Goal: Task Accomplishment & Management: Manage account settings

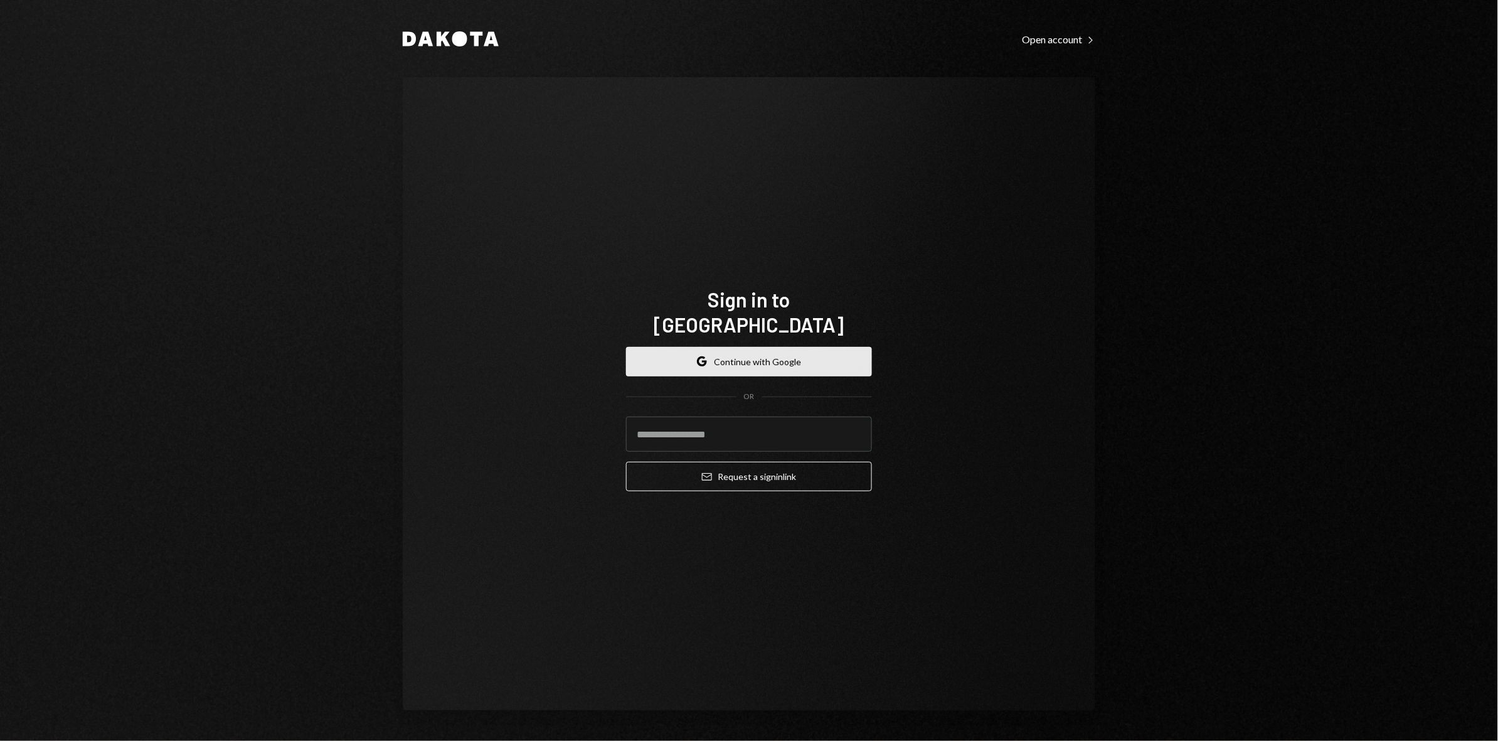
click at [747, 347] on button "Google Continue with Google" at bounding box center [749, 361] width 246 height 29
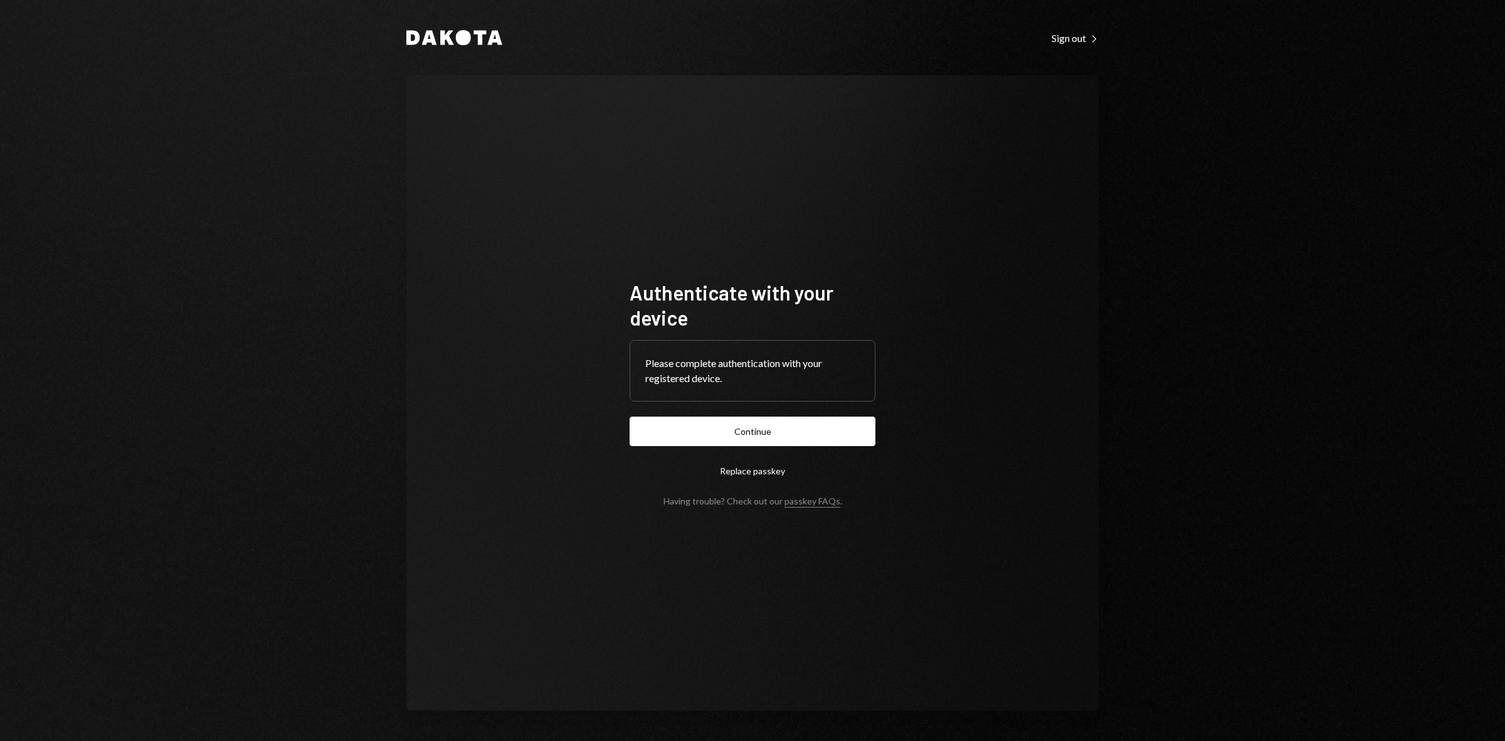
drag, startPoint x: 731, startPoint y: 419, endPoint x: 737, endPoint y: 424, distance: 7.6
click at [734, 420] on button "Continue" at bounding box center [753, 430] width 246 height 29
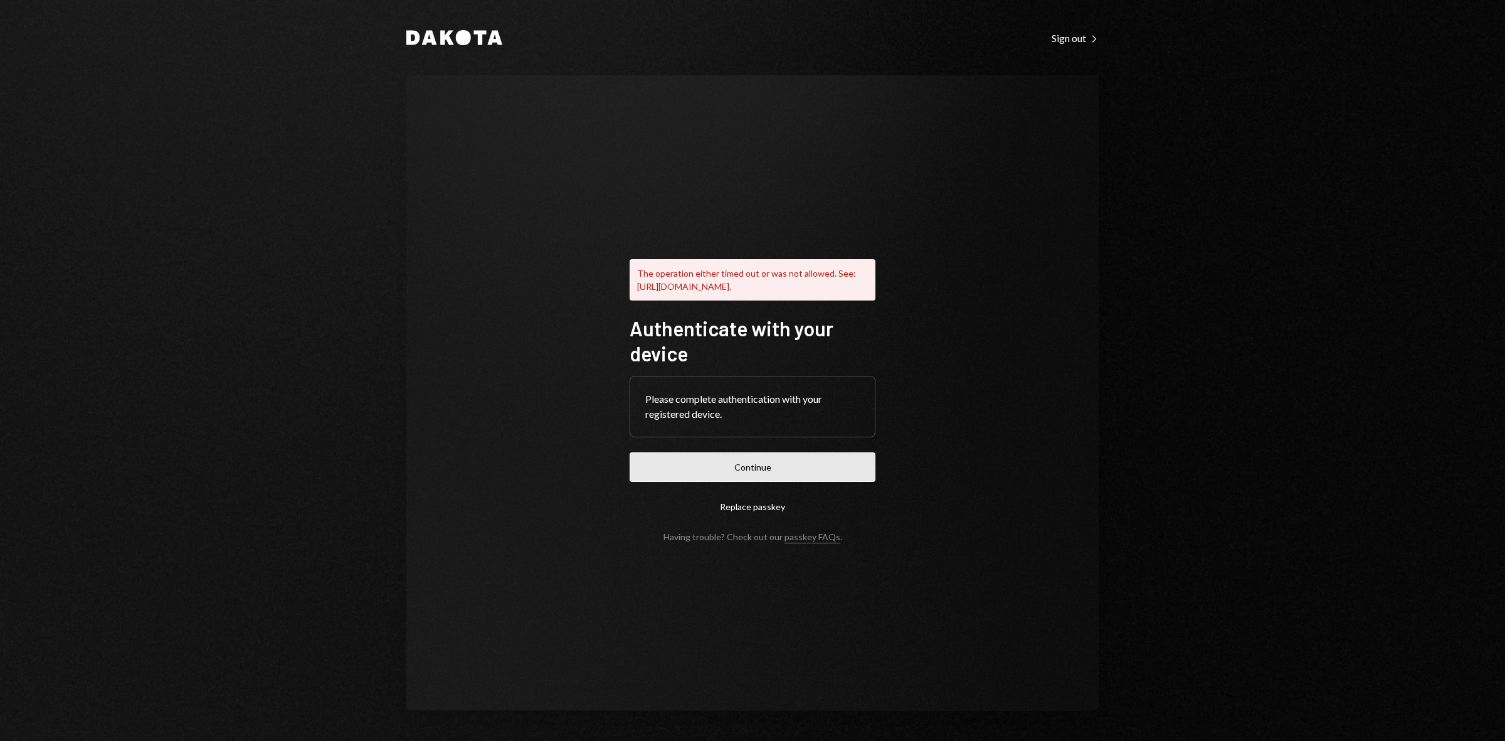
click at [775, 463] on button "Continue" at bounding box center [753, 466] width 246 height 29
click at [773, 478] on button "Continue" at bounding box center [753, 466] width 246 height 29
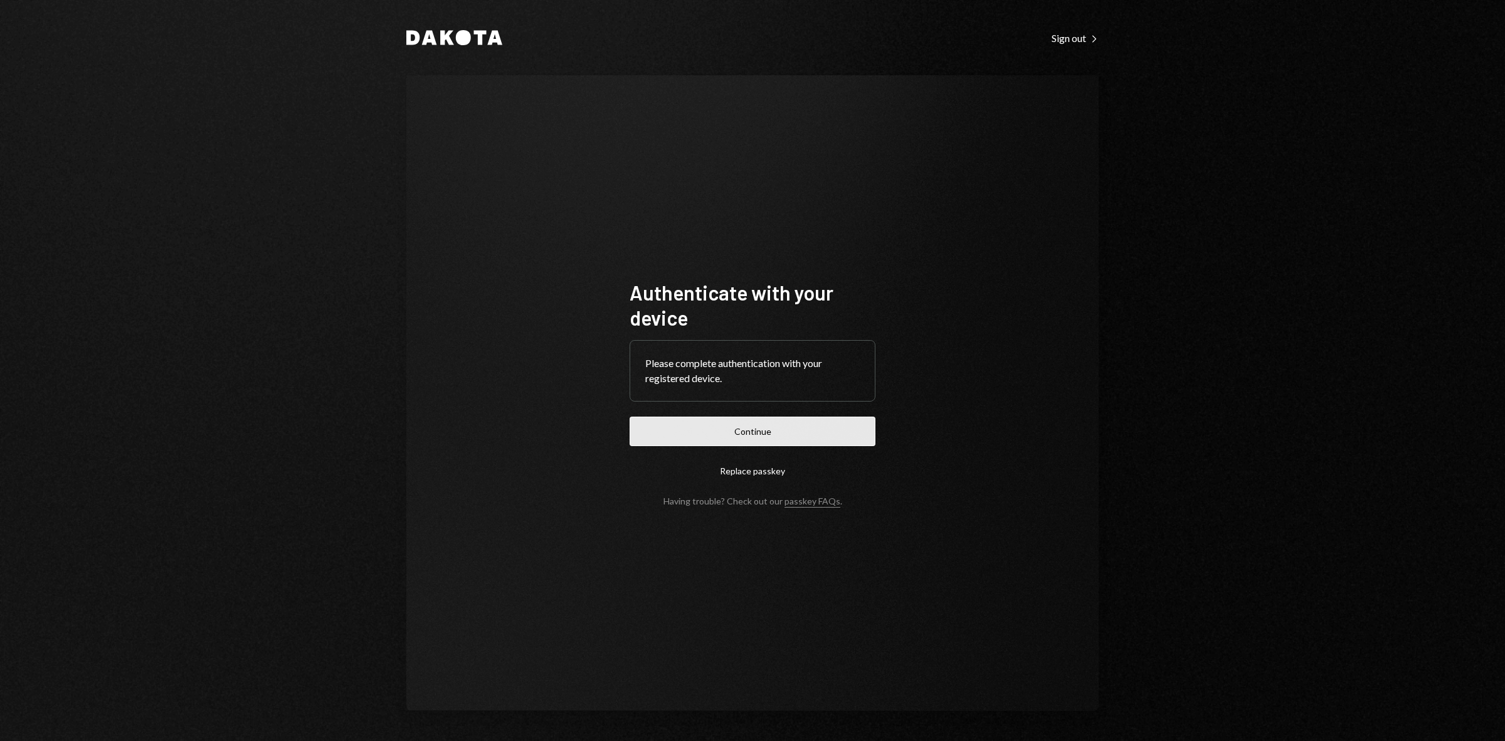
click at [798, 423] on button "Continue" at bounding box center [753, 430] width 246 height 29
click at [463, 30] on icon at bounding box center [463, 37] width 15 height 15
click at [771, 446] on button "Continue" at bounding box center [753, 430] width 246 height 29
click at [820, 430] on button "Continue" at bounding box center [753, 430] width 246 height 29
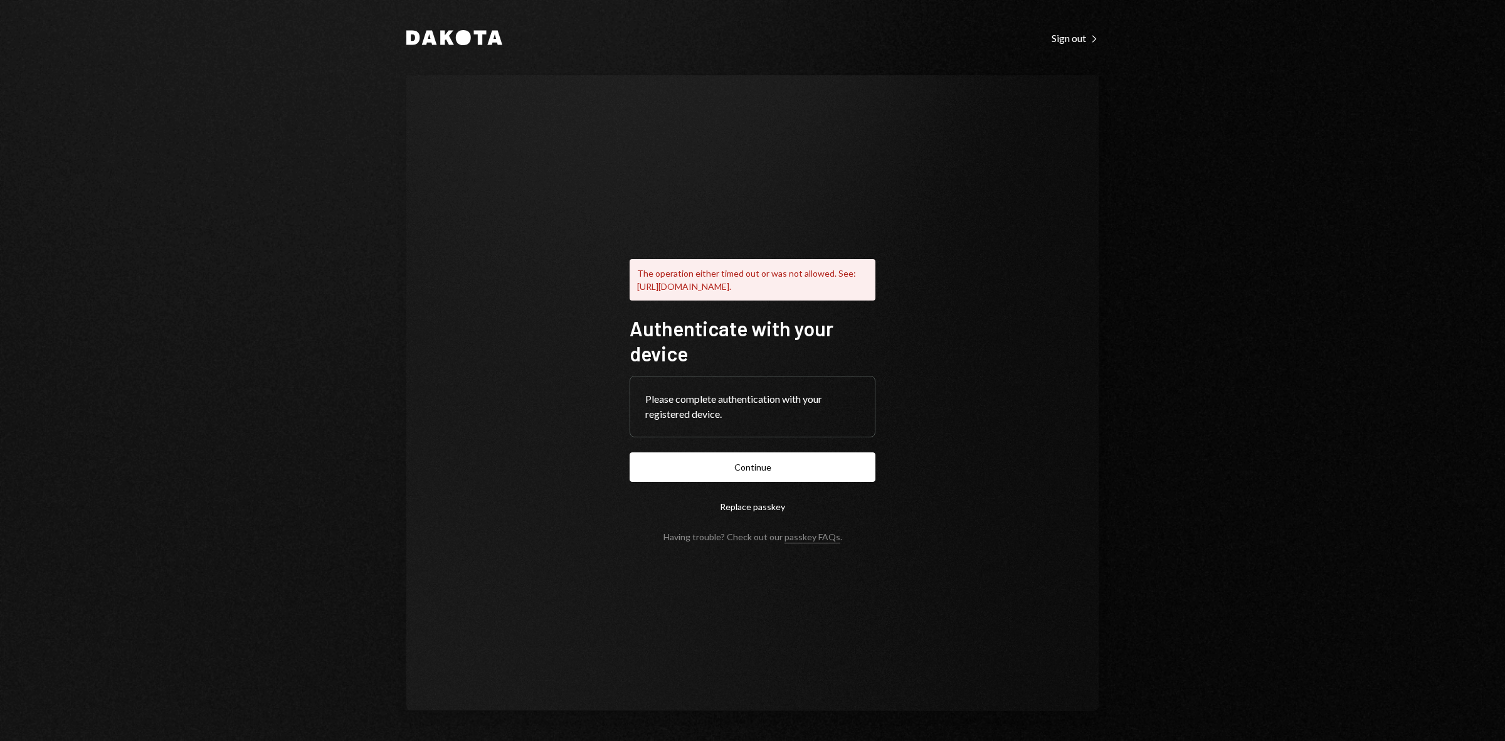
click at [1020, 542] on div "The operation either timed out or was not allowed. See: [URL][DOMAIN_NAME]. Aut…" at bounding box center [752, 392] width 692 height 635
click at [838, 466] on button "Continue" at bounding box center [753, 466] width 246 height 29
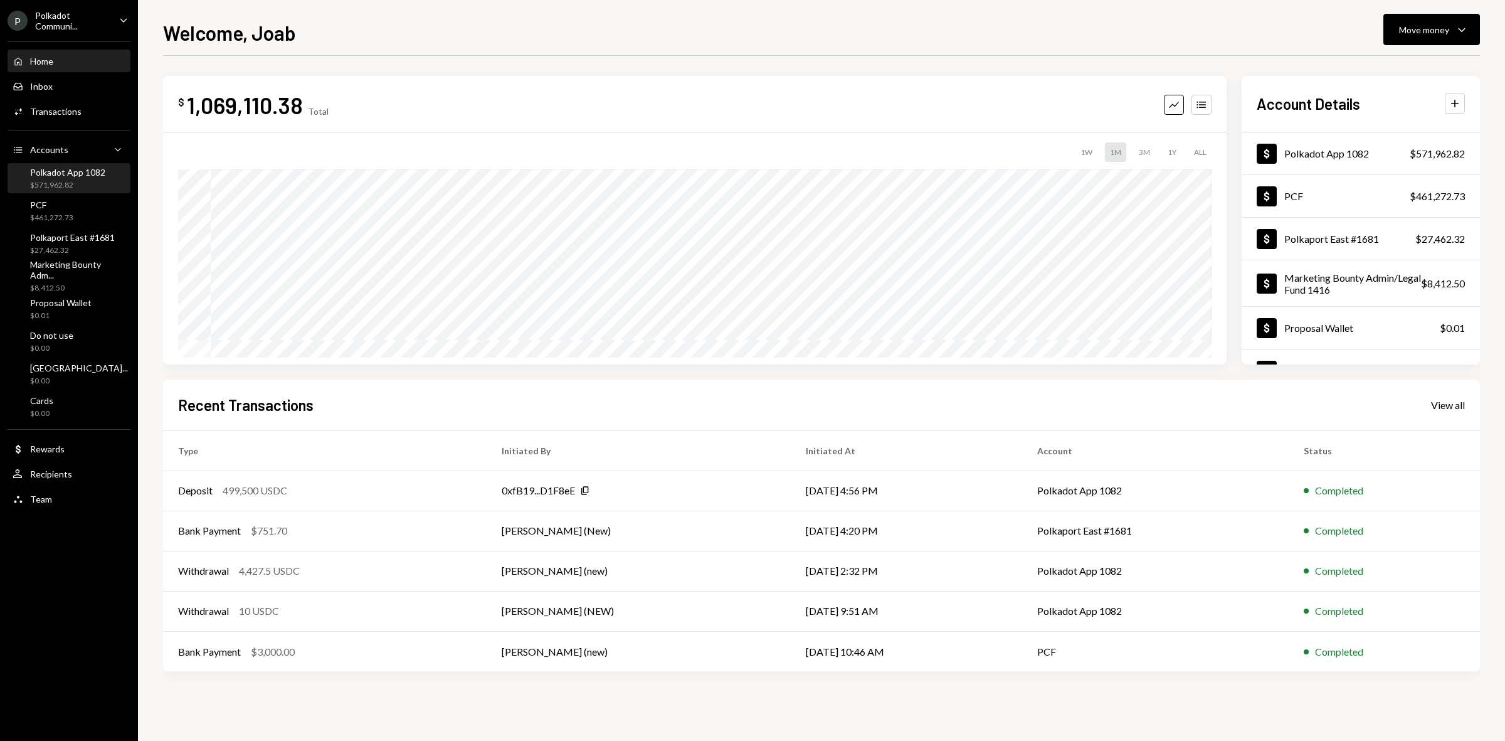
click at [50, 171] on div "Polkadot App 1082" at bounding box center [67, 172] width 75 height 11
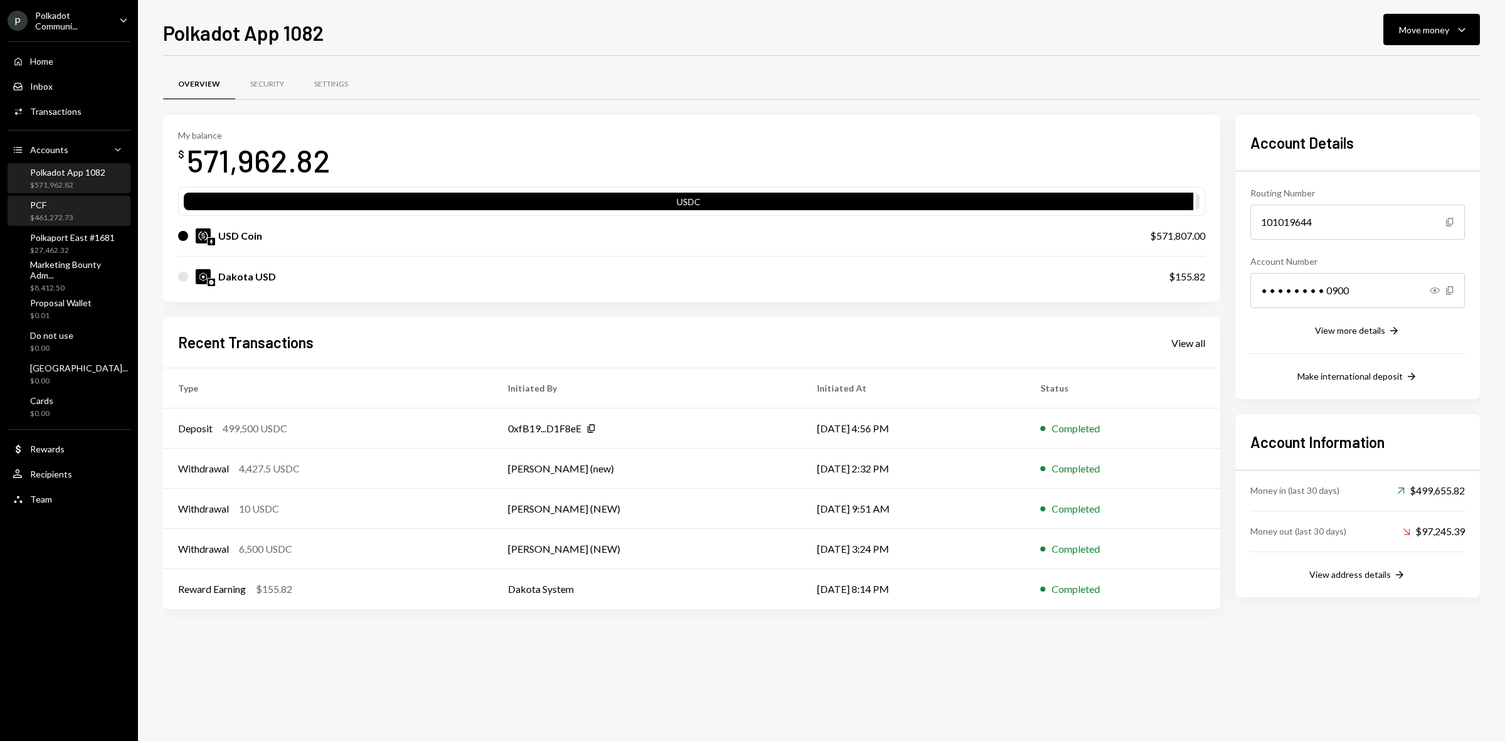
click at [61, 220] on div "$461,272.73" at bounding box center [51, 218] width 43 height 11
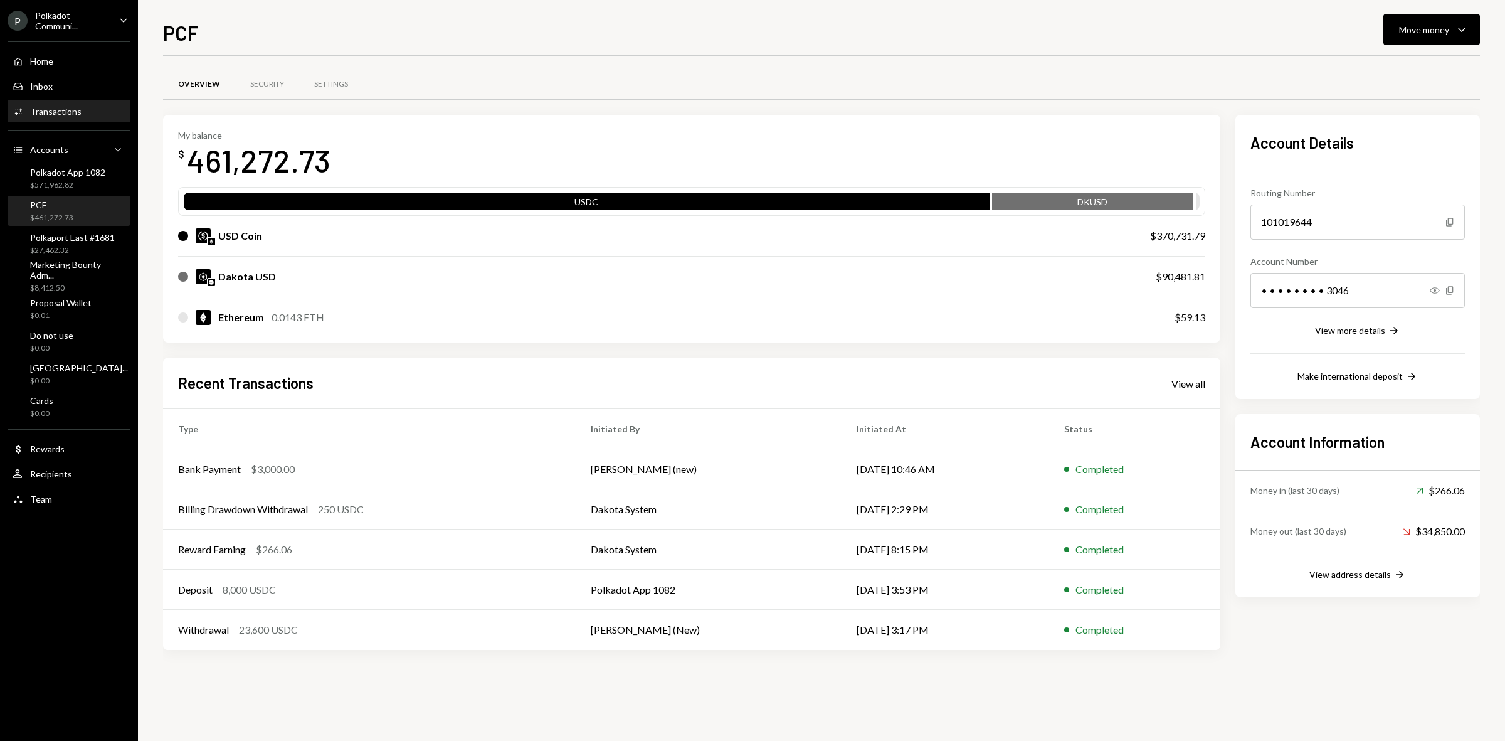
click at [75, 106] on div "Activities Transactions" at bounding box center [47, 111] width 69 height 11
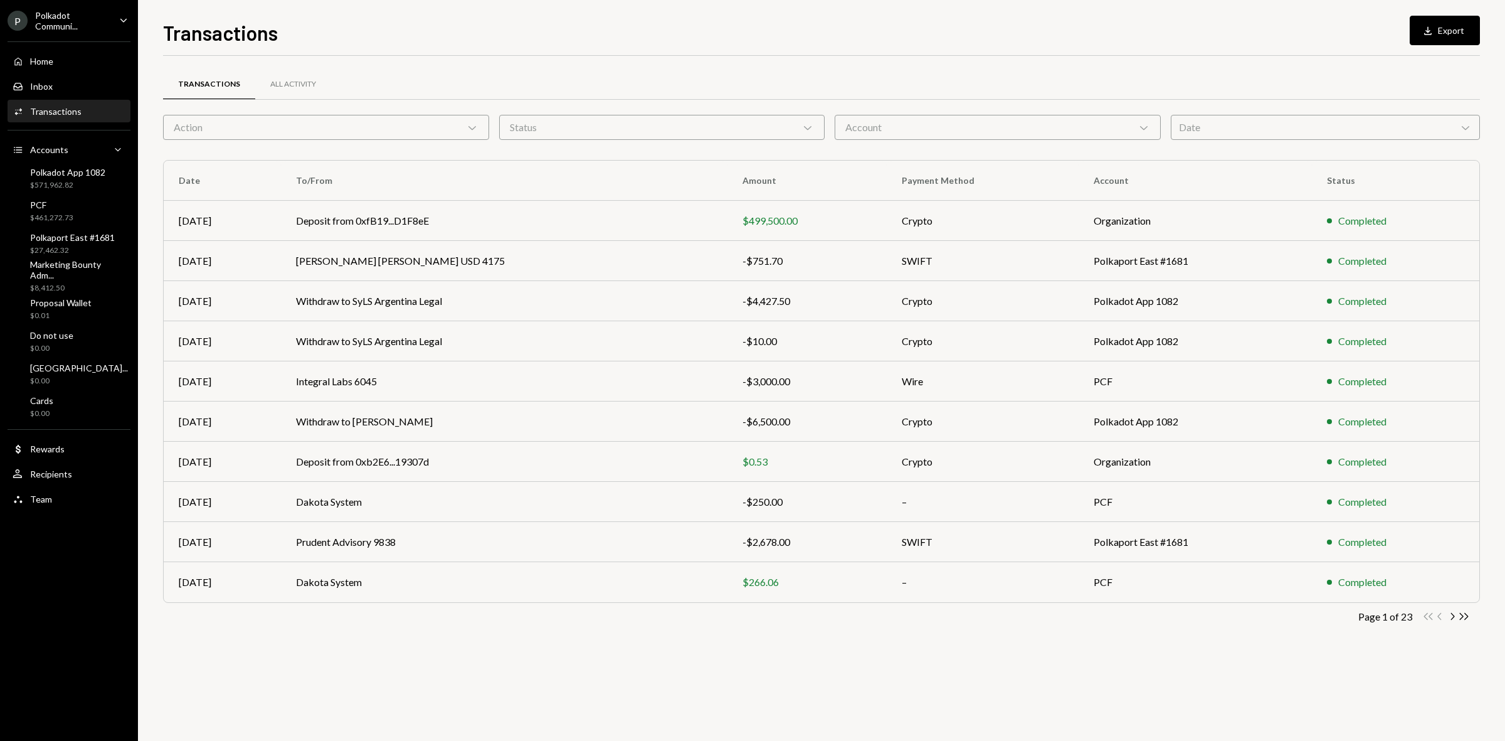
click at [943, 122] on div "Account Chevron Down" at bounding box center [998, 127] width 326 height 25
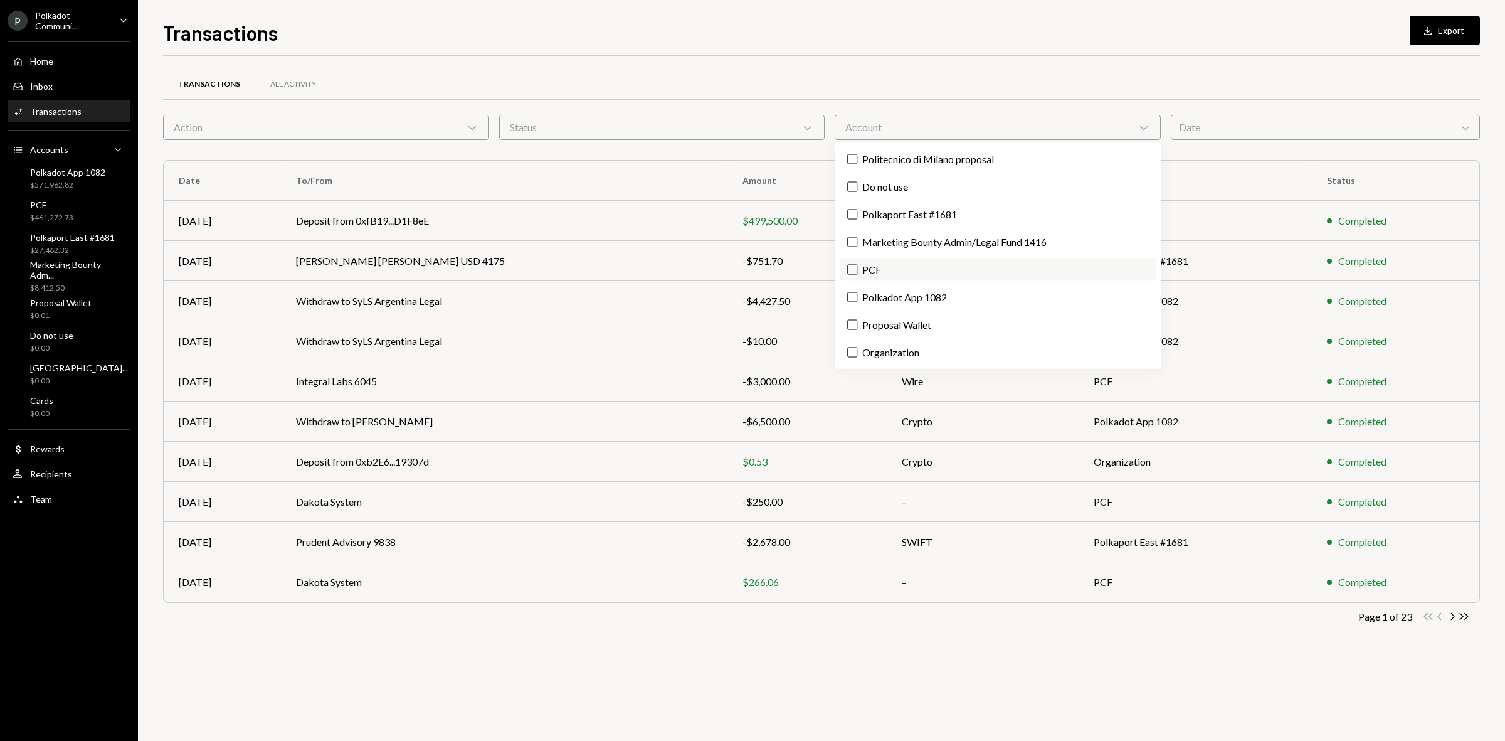
click at [897, 268] on label "PCF" at bounding box center [998, 269] width 316 height 23
click at [857, 268] on button "PCF" at bounding box center [852, 270] width 10 height 10
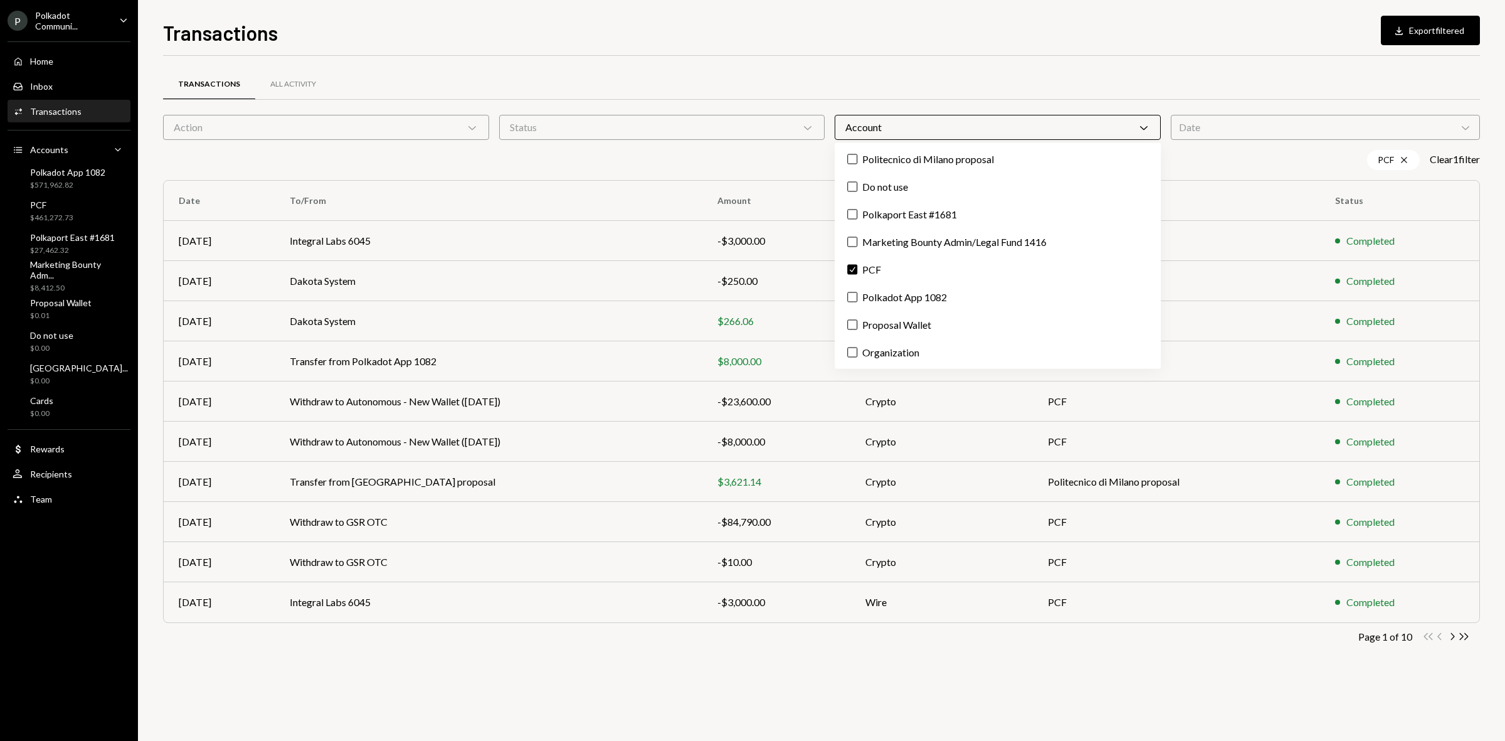
click at [768, 651] on div "Transactions All Activity Action Chevron Down Status Chevron Down Account Chevr…" at bounding box center [821, 375] width 1317 height 599
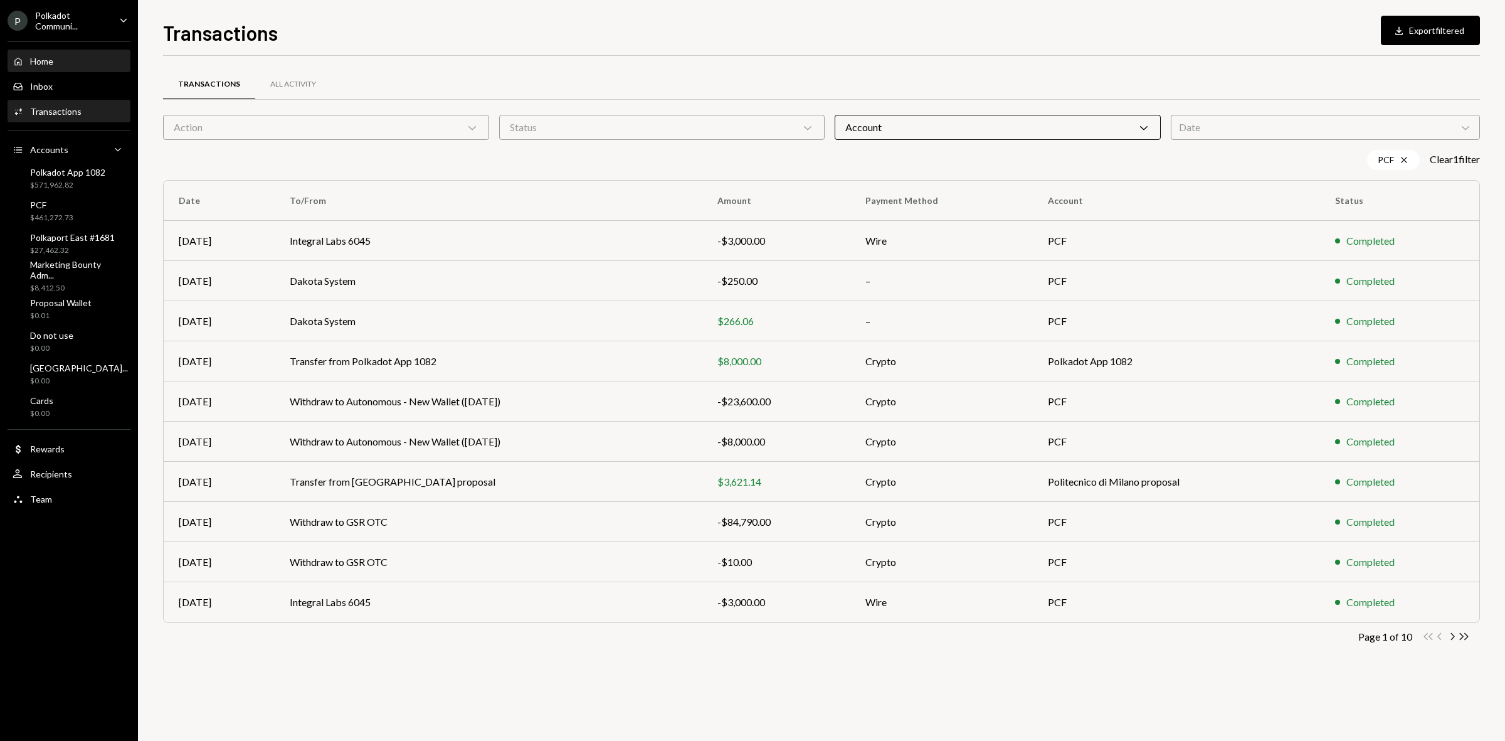
click at [65, 51] on div "Home Home" at bounding box center [69, 61] width 113 height 21
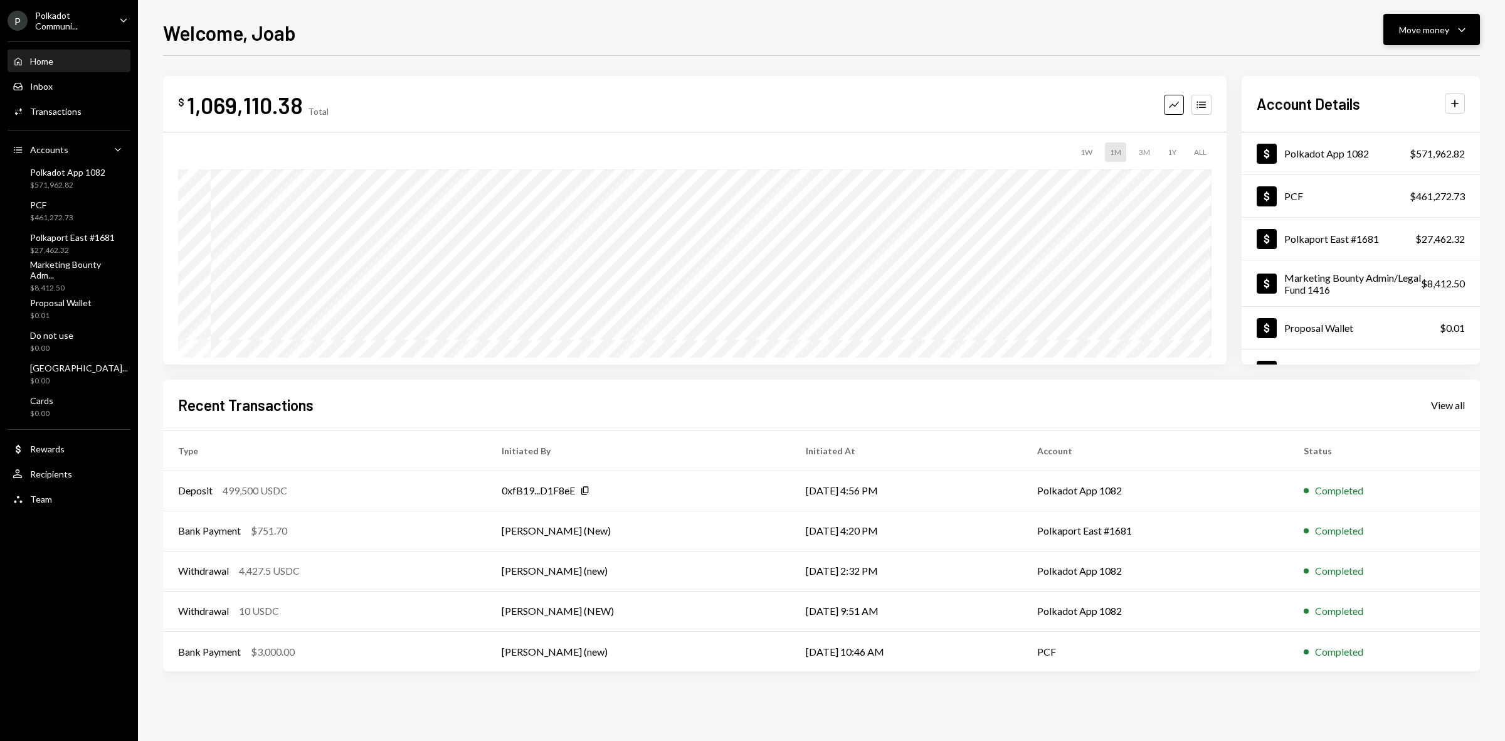
click at [1422, 36] on button "Move money Caret Down" at bounding box center [1432, 29] width 97 height 31
click at [1402, 124] on div "Deposit" at bounding box center [1422, 124] width 92 height 13
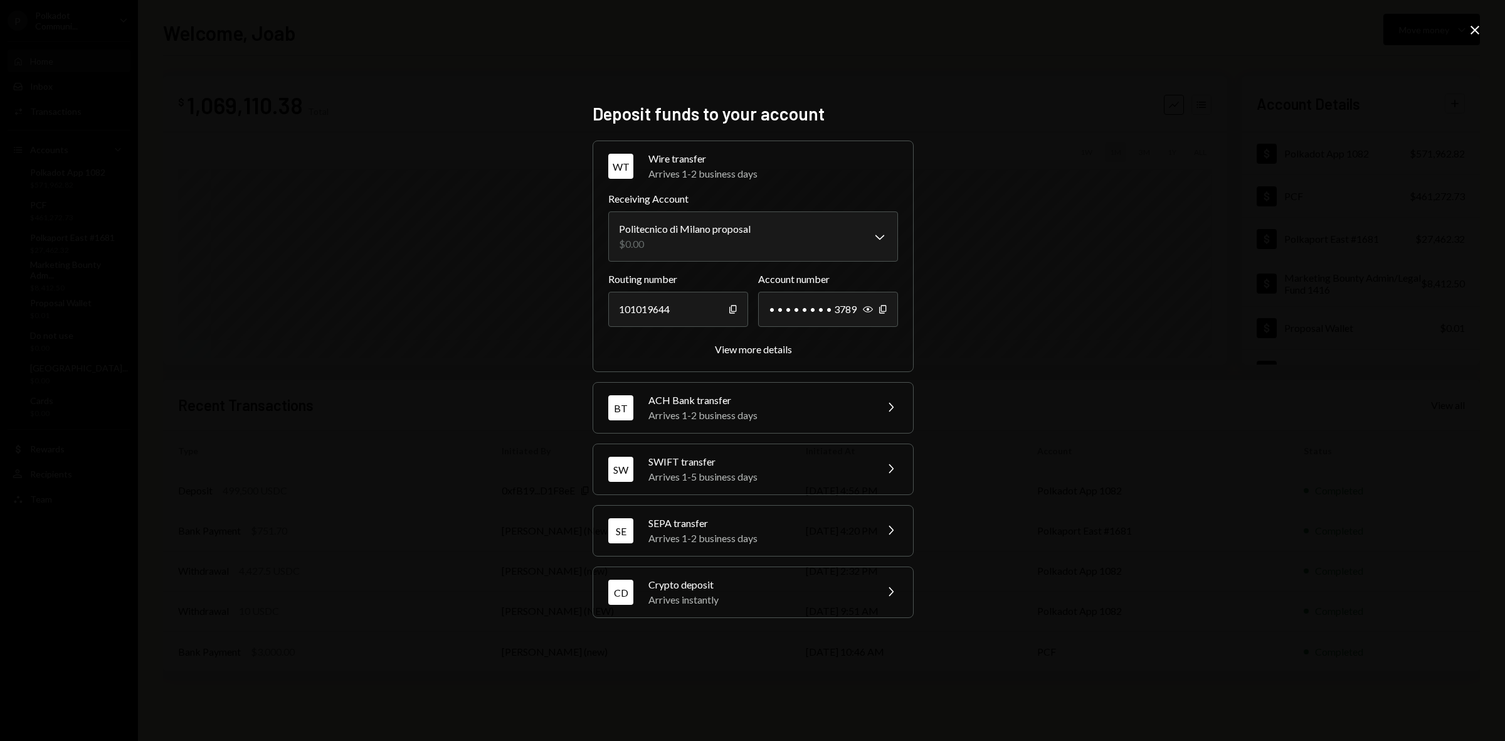
click at [744, 593] on div "Crypto deposit Arrives instantly" at bounding box center [758, 592] width 220 height 30
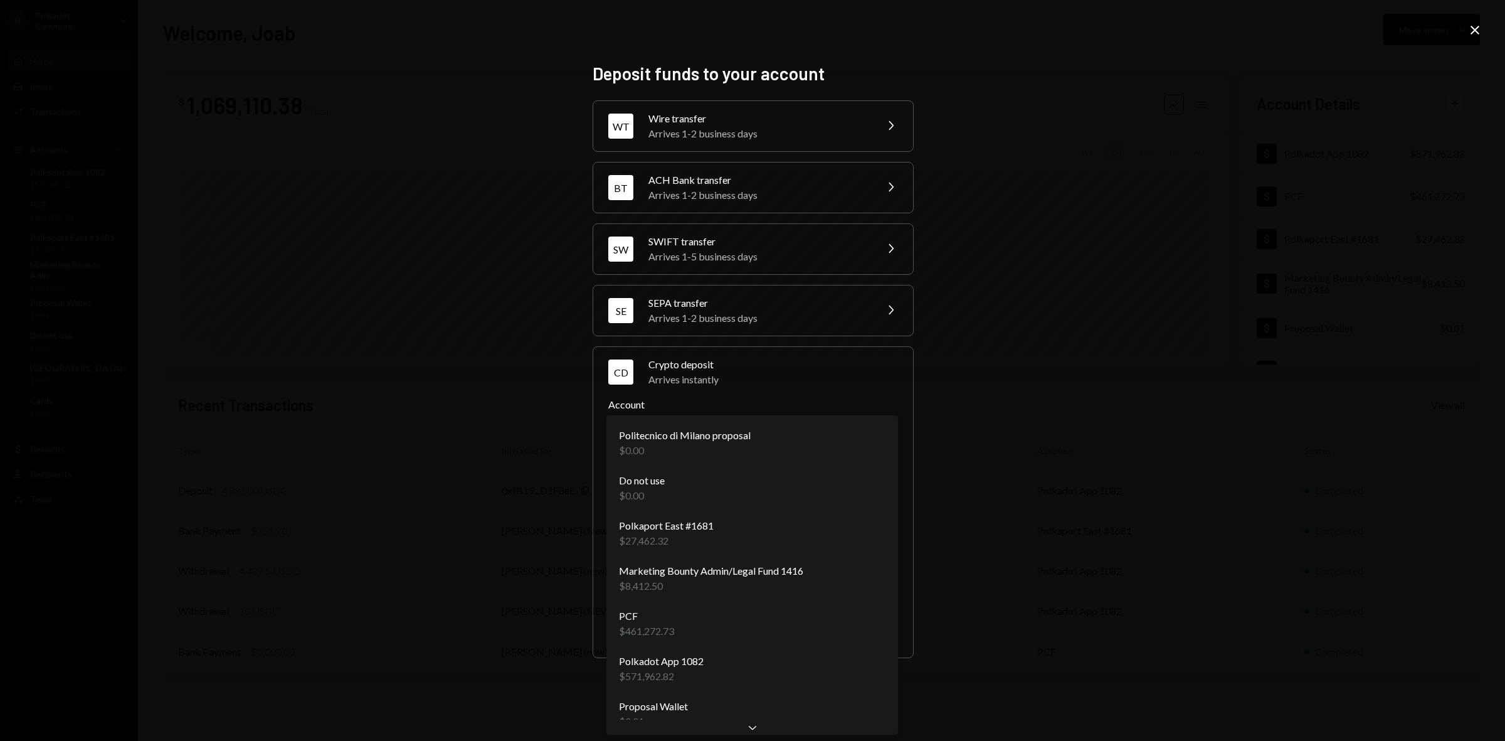
click at [704, 443] on body "P Polkadot Communi... Caret Down Home Home Inbox Inbox Activities Transactions …" at bounding box center [752, 370] width 1505 height 741
select select "**********"
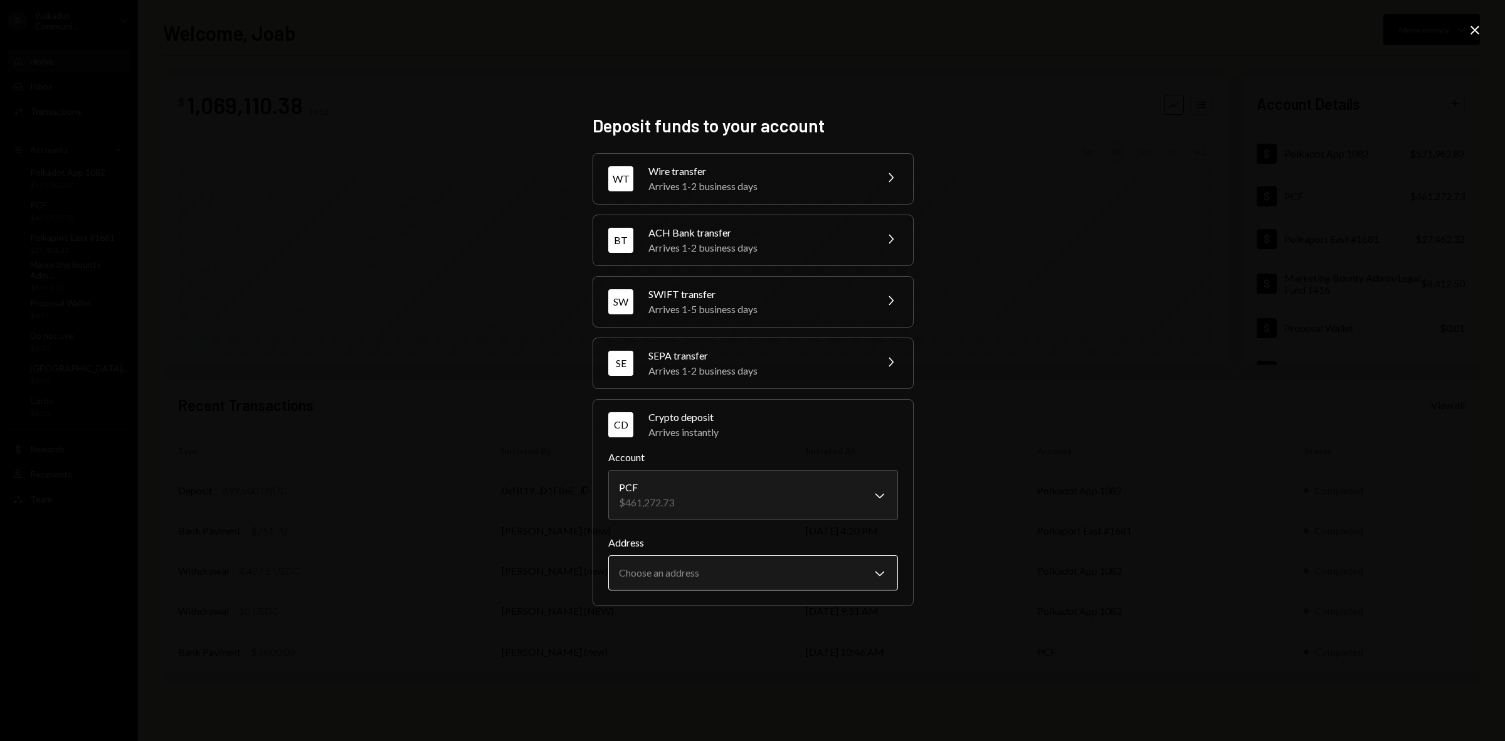
click at [715, 590] on body "P Polkadot Communi... Caret Down Home Home Inbox Inbox Activities Transactions …" at bounding box center [752, 370] width 1505 height 741
select select "**********"
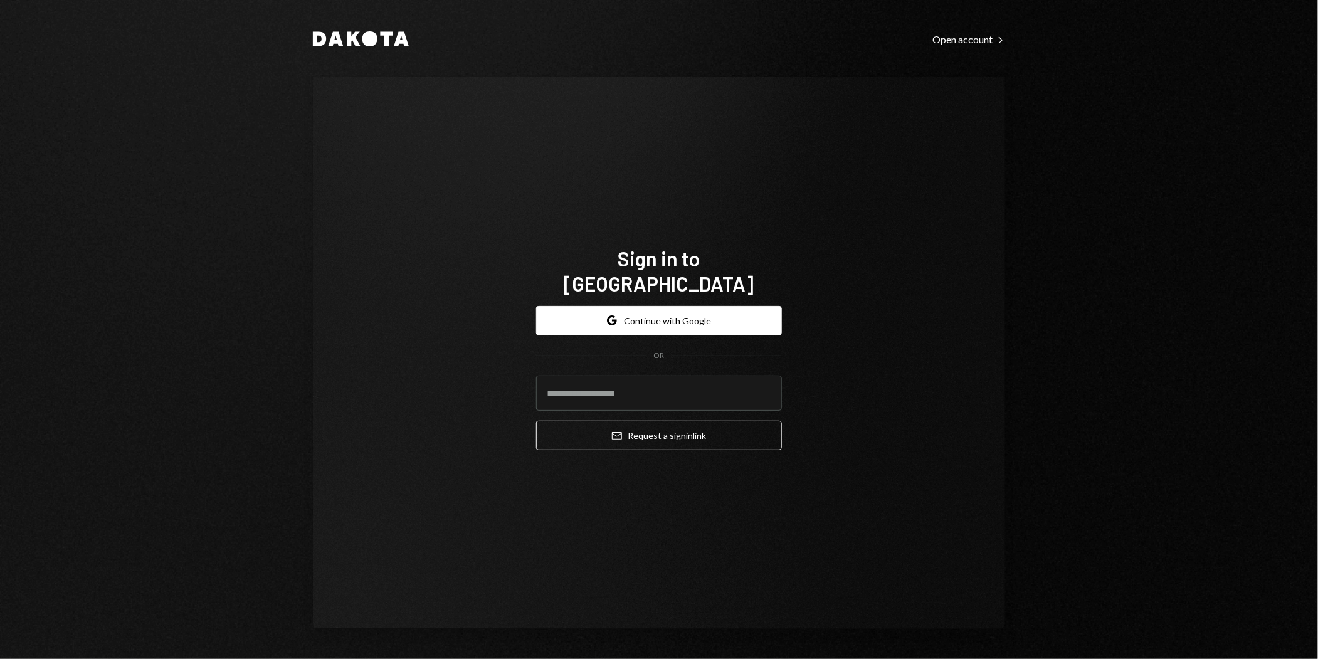
click at [585, 296] on div "Google Continue with Google OR Email Request a sign in link" at bounding box center [659, 378] width 246 height 165
click at [591, 306] on button "Google Continue with Google" at bounding box center [659, 320] width 246 height 29
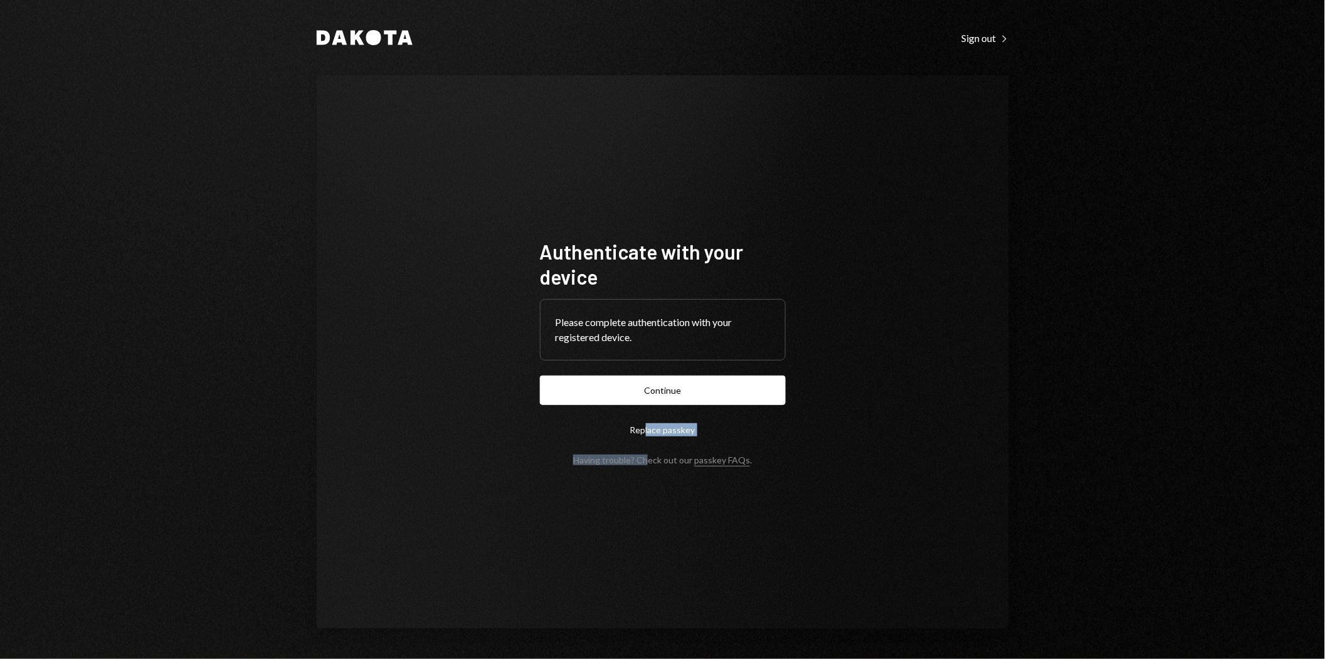
click at [647, 445] on form "Authenticate with your device Please complete authentication with your register…" at bounding box center [663, 352] width 246 height 226
click at [664, 384] on button "Continue" at bounding box center [663, 390] width 246 height 29
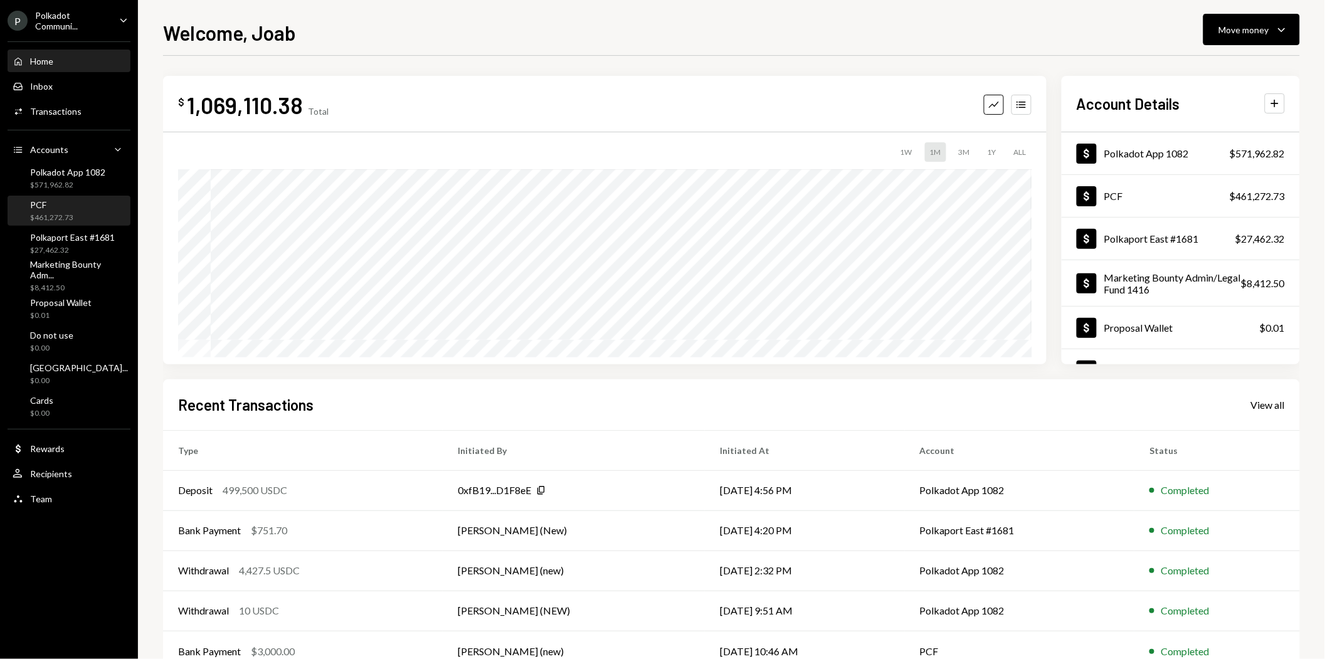
click at [63, 204] on div "PCF" at bounding box center [51, 204] width 43 height 11
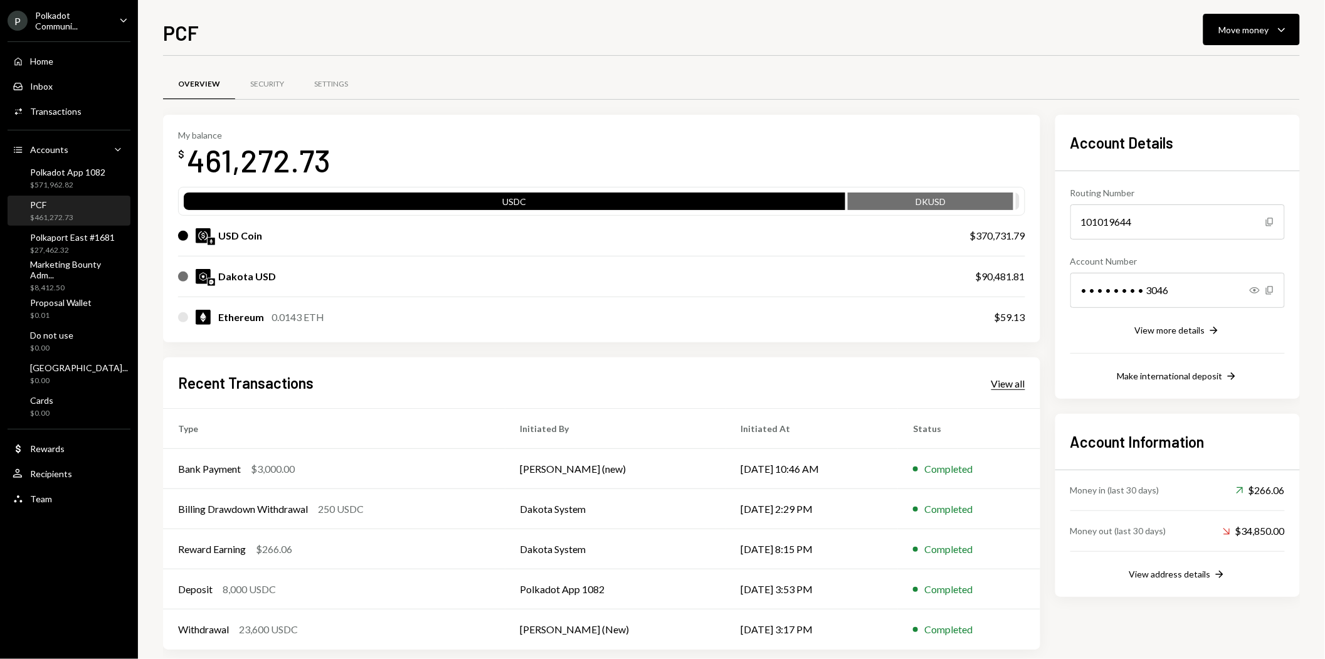
click at [1012, 378] on div "View all" at bounding box center [1009, 384] width 34 height 13
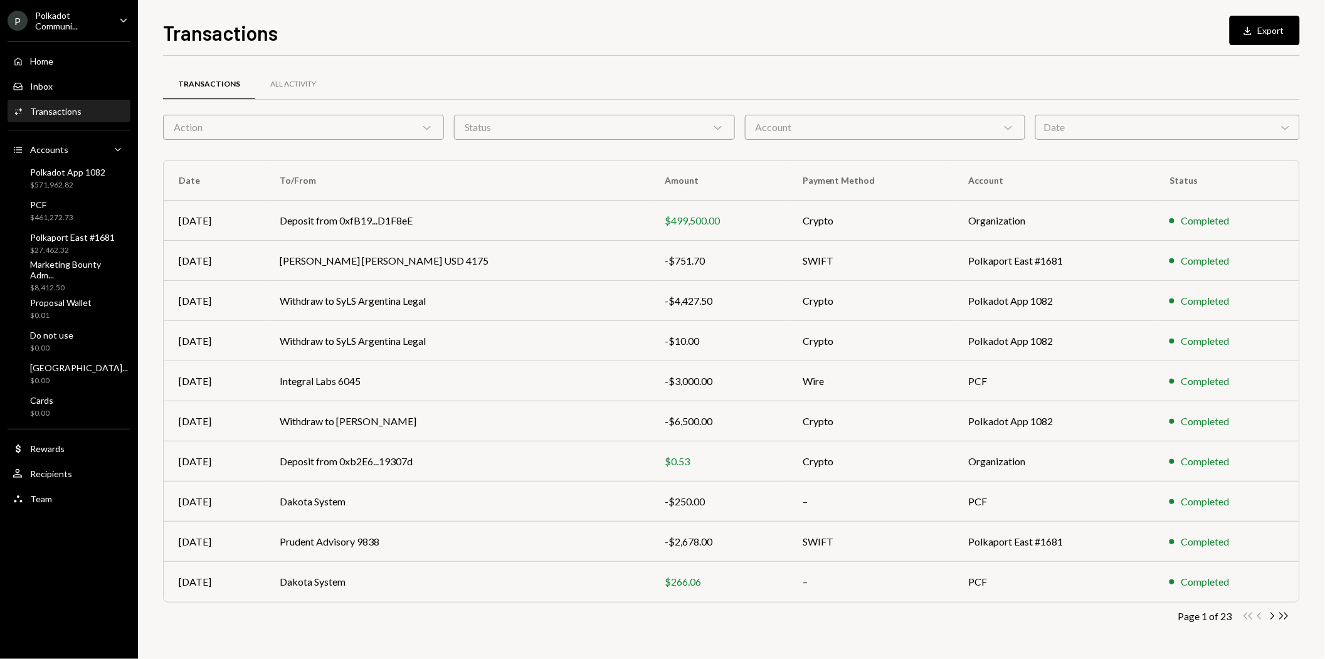
click at [958, 146] on div "Transactions All Activity Action Chevron Down Status Chevron Down Account Chevr…" at bounding box center [731, 365] width 1137 height 579
click at [945, 125] on div "Account Chevron Down" at bounding box center [885, 127] width 281 height 25
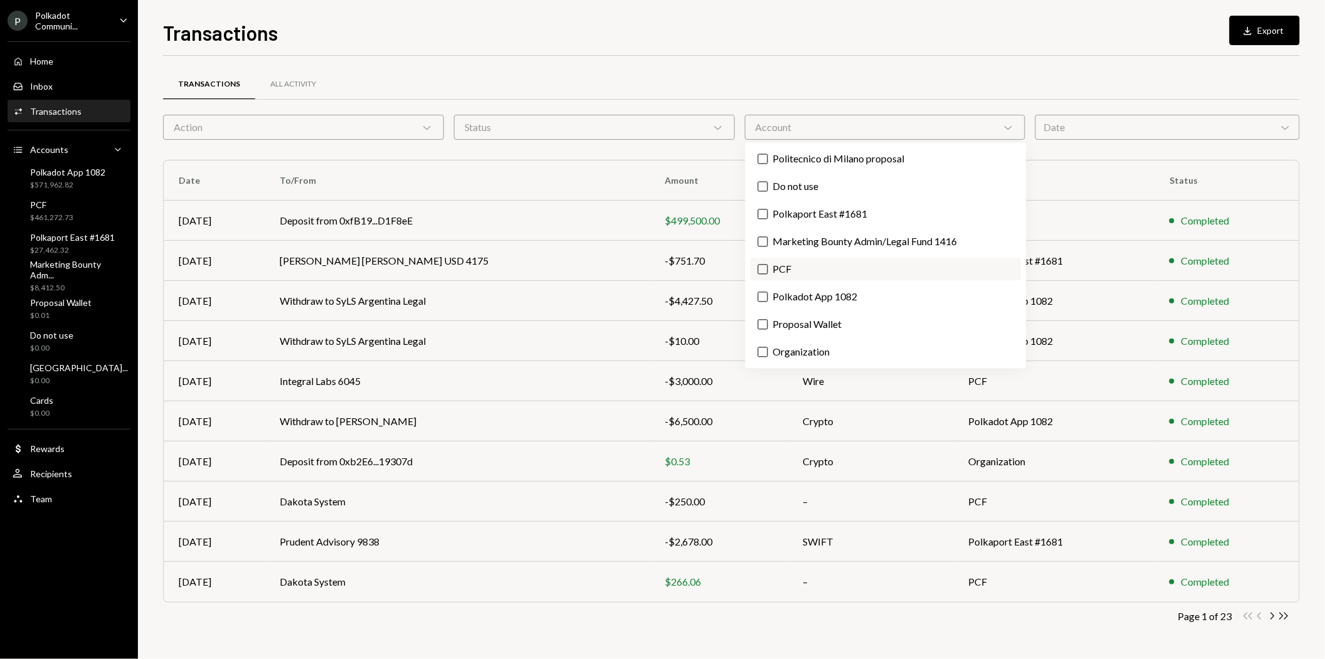
click at [803, 268] on label "PCF" at bounding box center [886, 269] width 271 height 23
click at [768, 268] on button "PCF" at bounding box center [763, 270] width 10 height 10
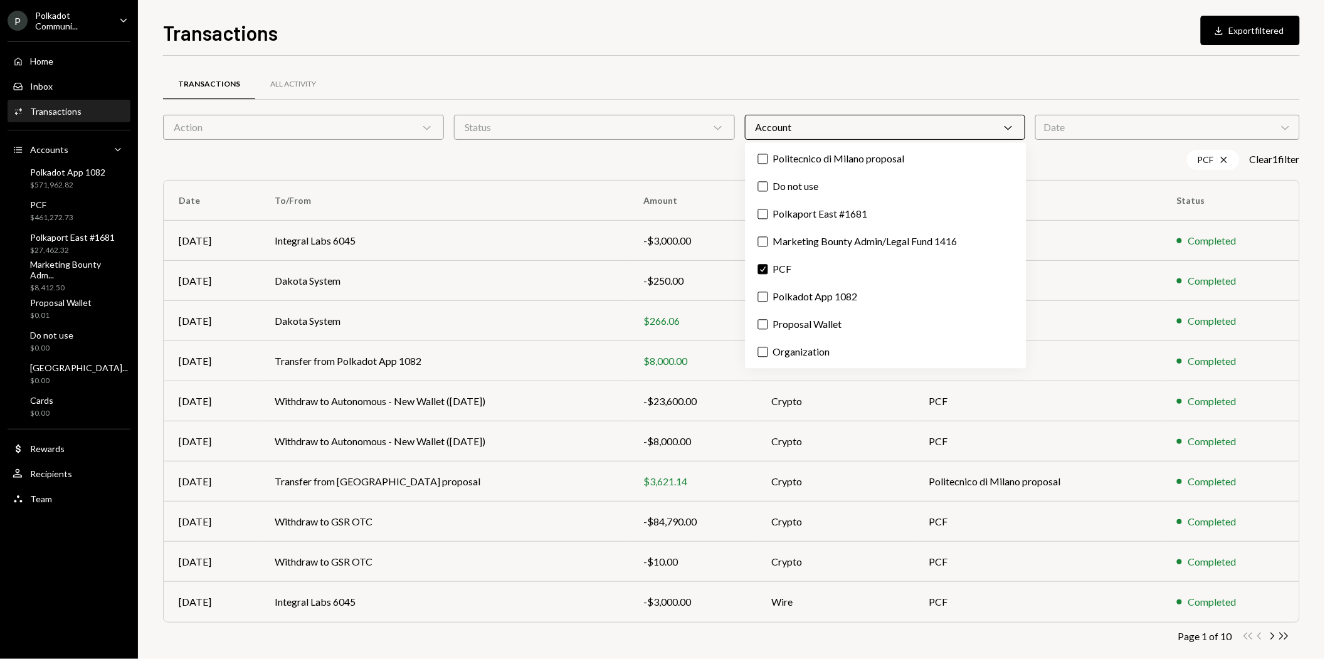
click at [629, 162] on div "PCF Cross Clear 1 filter" at bounding box center [731, 160] width 1137 height 20
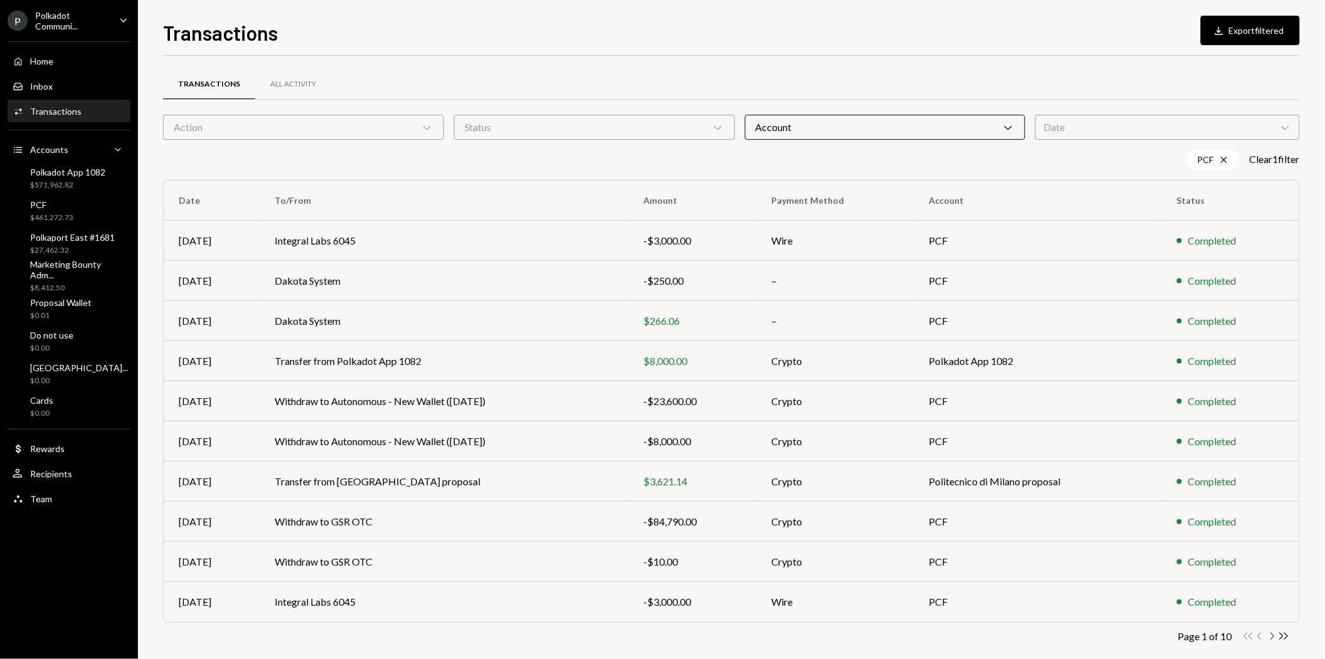
click at [1278, 637] on icon "Chevron Right" at bounding box center [1272, 636] width 12 height 12
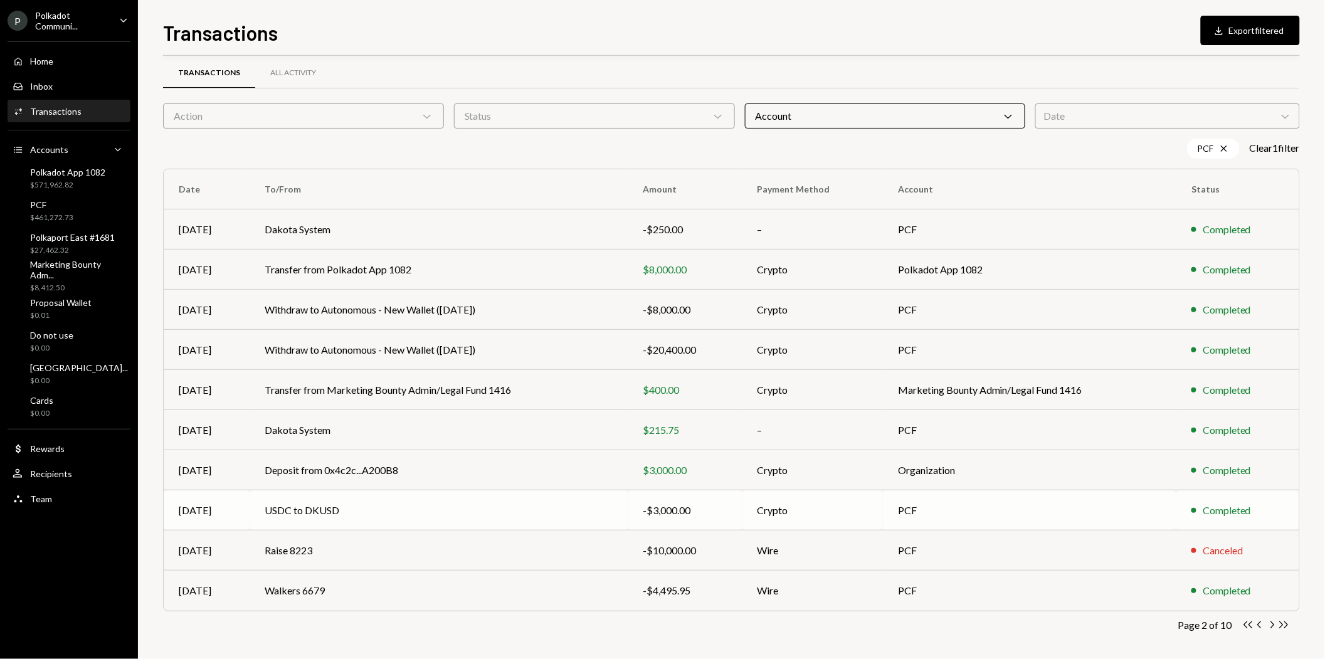
scroll to position [16, 0]
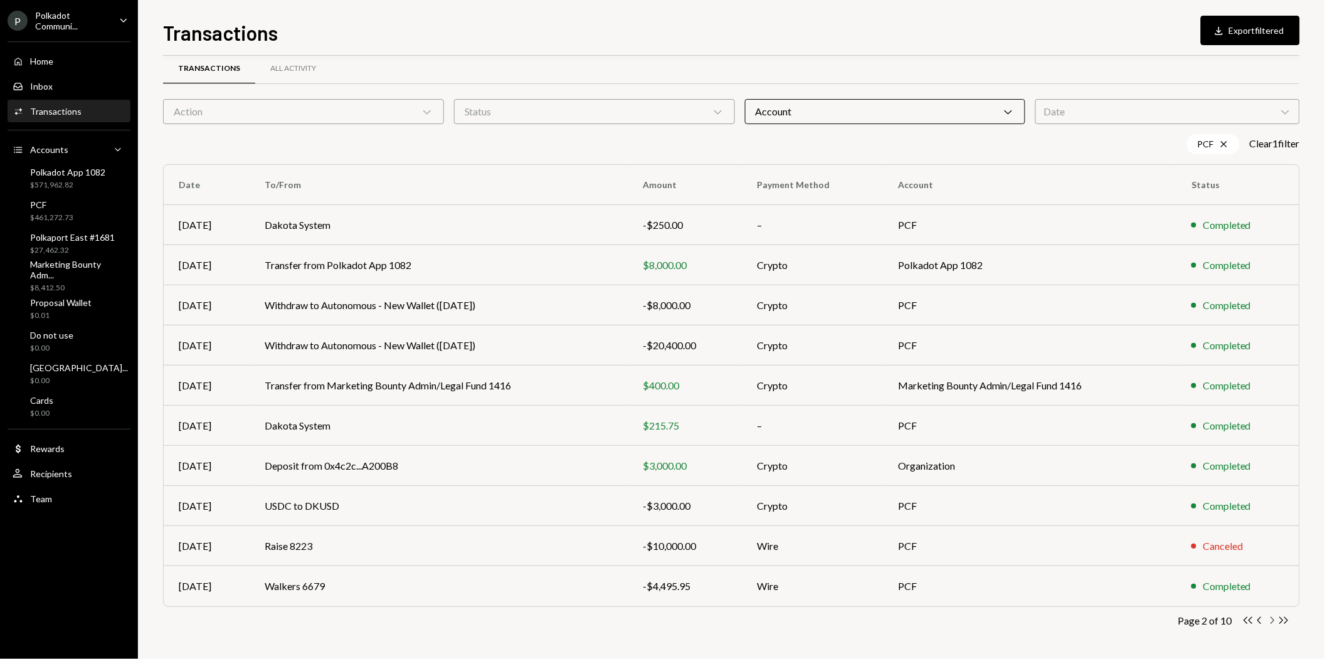
click at [1275, 618] on icon "Chevron Right" at bounding box center [1272, 621] width 12 height 12
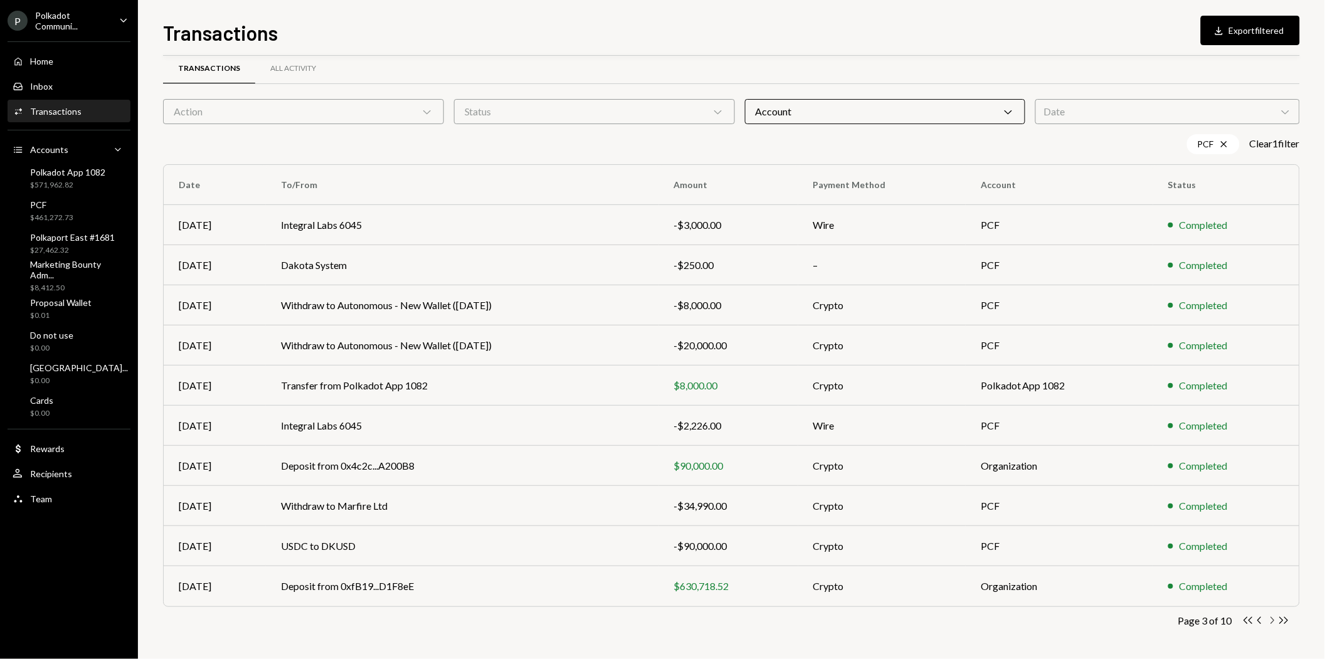
click at [1272, 618] on icon "Chevron Right" at bounding box center [1272, 621] width 12 height 12
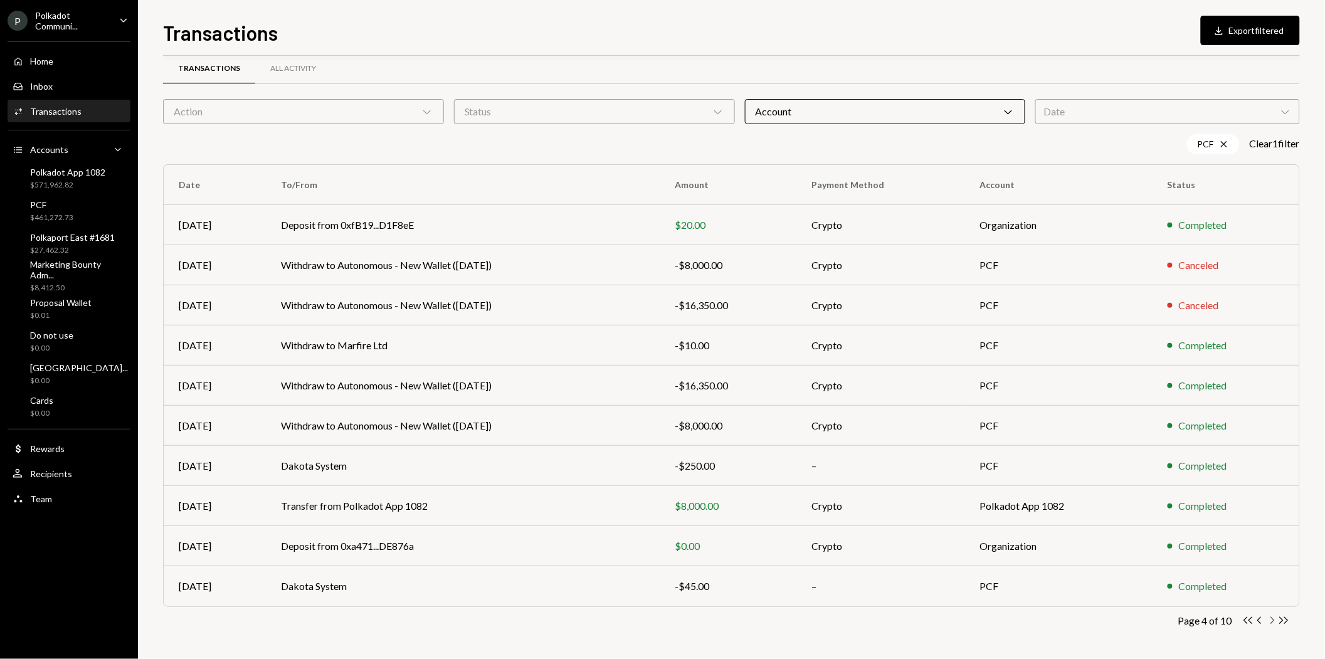
click at [1274, 620] on icon "button" at bounding box center [1273, 620] width 4 height 7
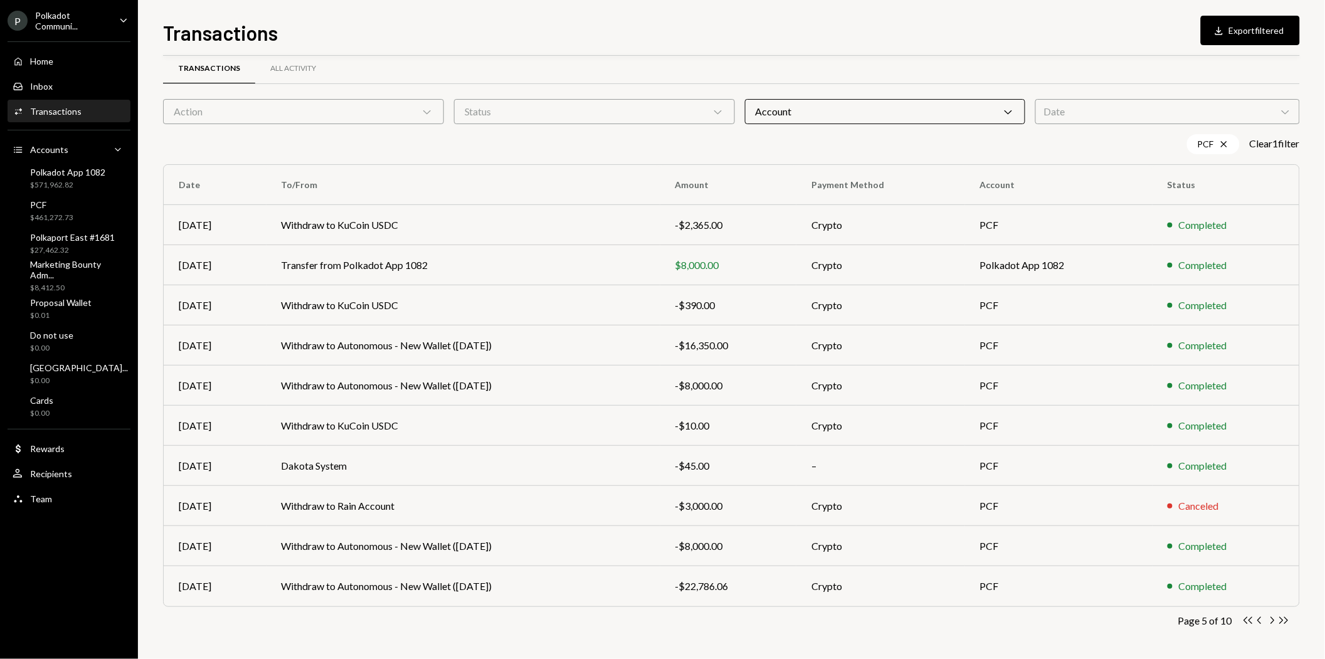
click at [1246, 622] on icon "Double Arrow Left" at bounding box center [1248, 621] width 12 height 12
